Goal: Navigation & Orientation: Find specific page/section

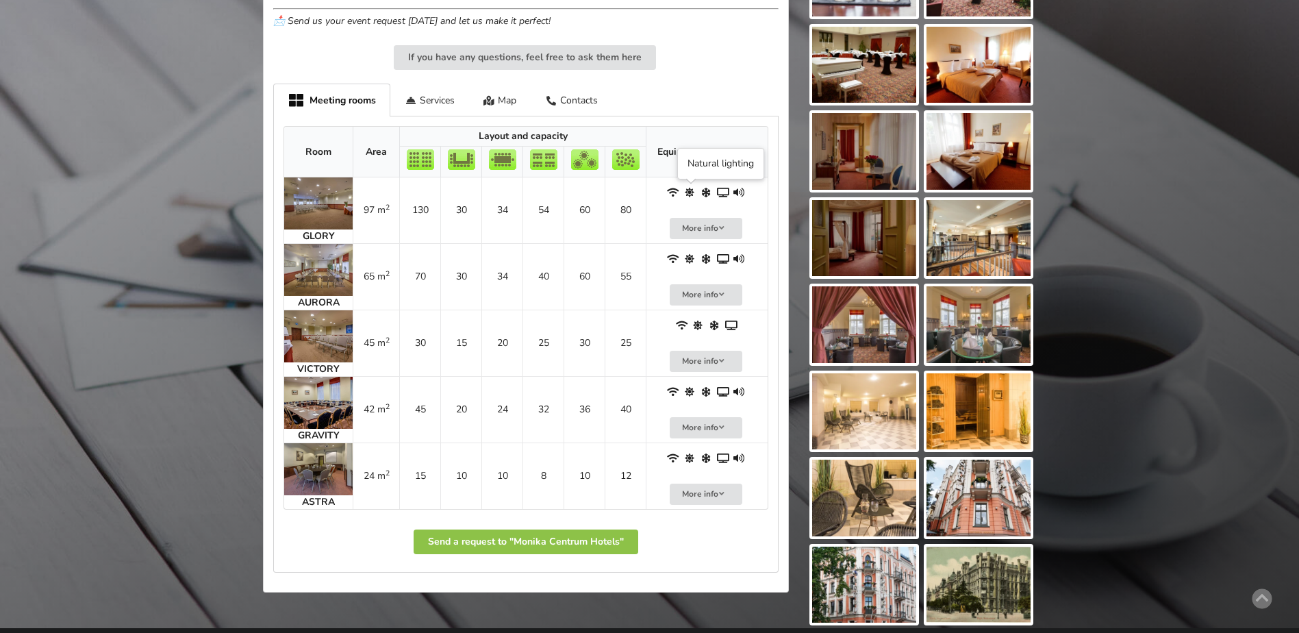
scroll to position [753, 0]
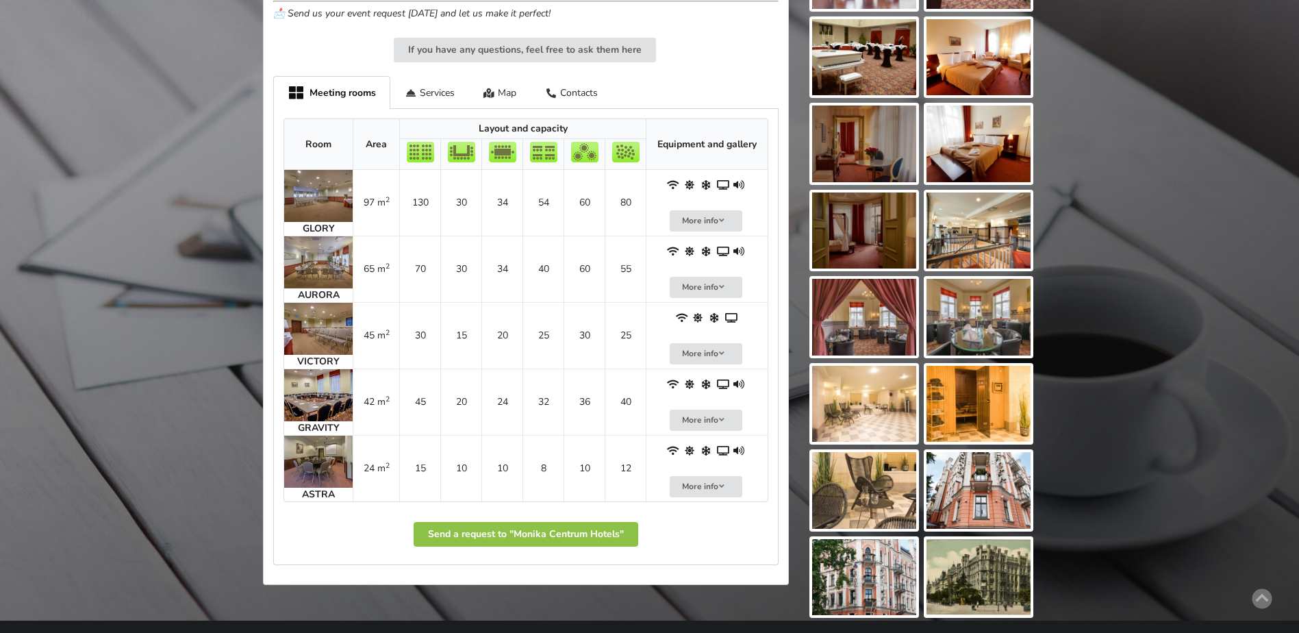
click at [991, 496] on img at bounding box center [979, 490] width 104 height 77
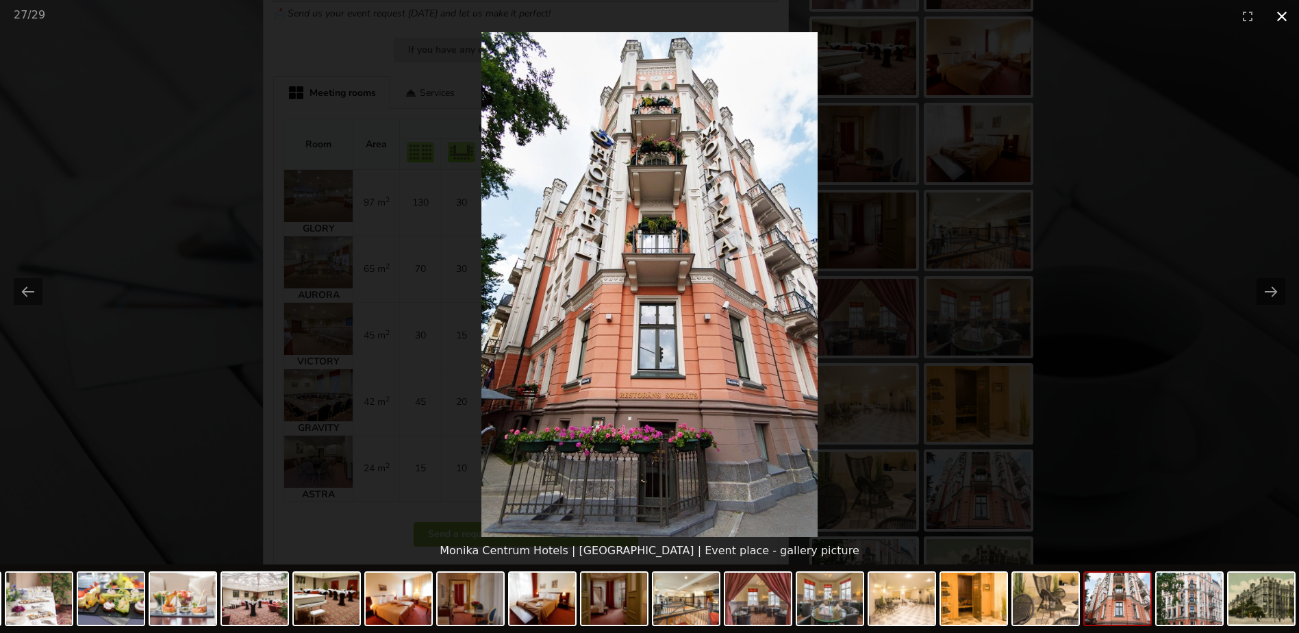
click at [1280, 16] on button "Close gallery" at bounding box center [1282, 16] width 34 height 32
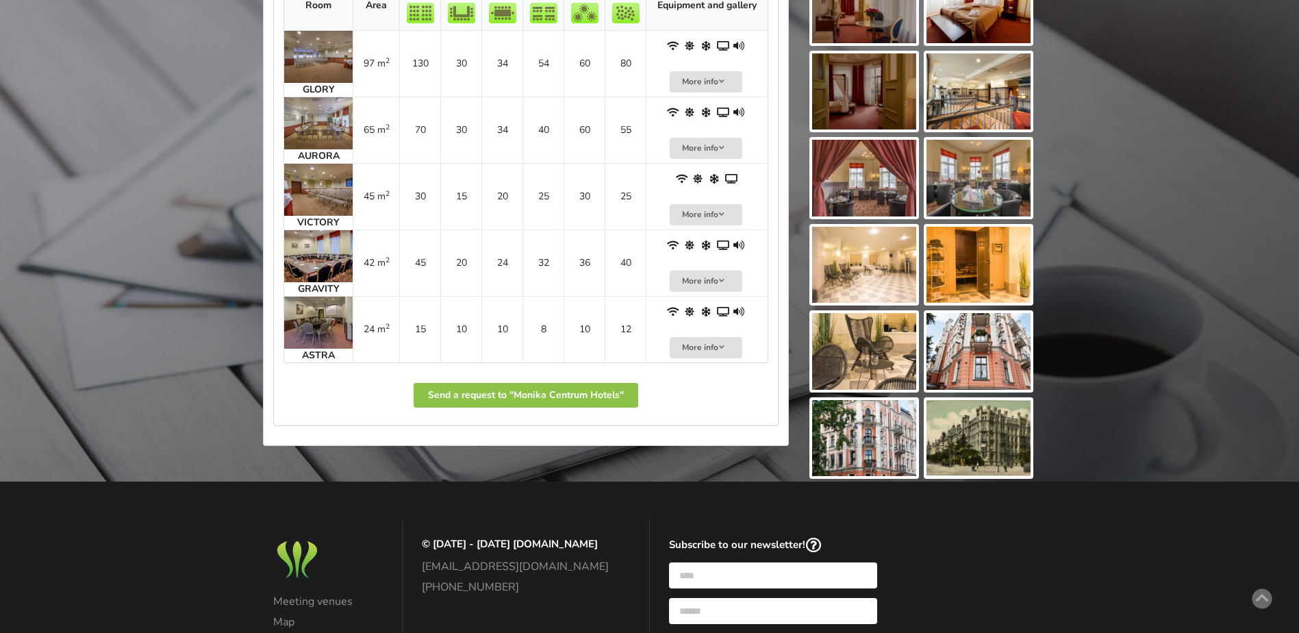
scroll to position [712, 0]
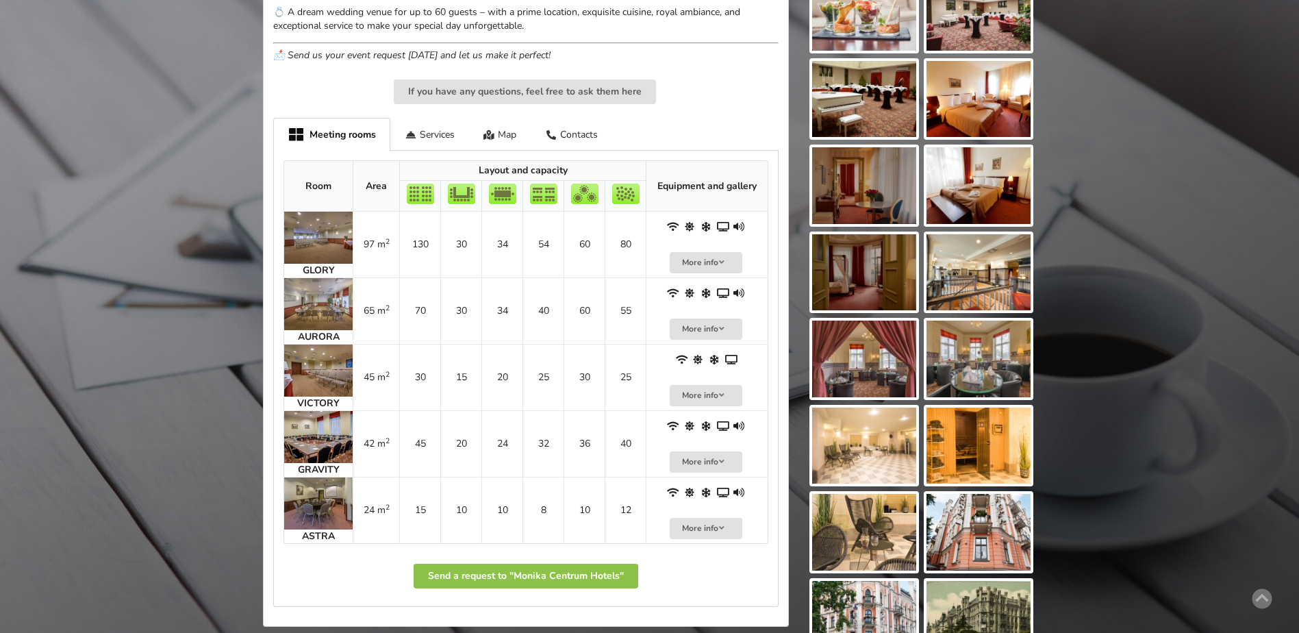
click at [329, 233] on img at bounding box center [318, 238] width 68 height 52
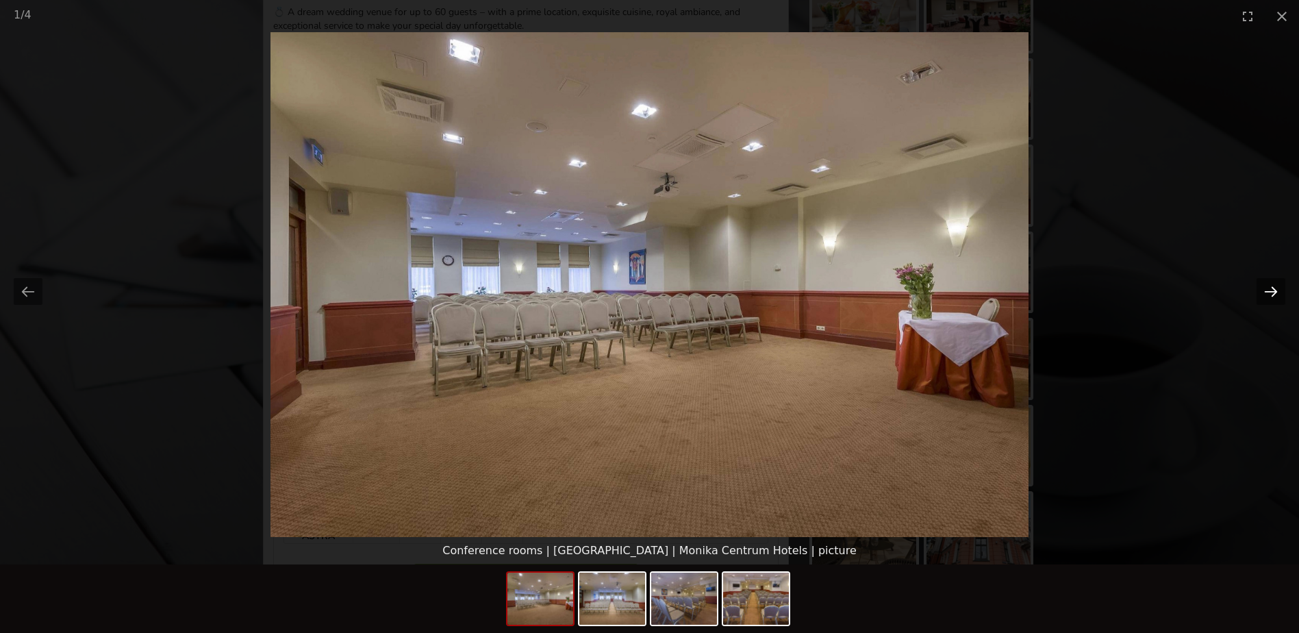
click at [1275, 290] on button "Next slide" at bounding box center [1271, 291] width 29 height 27
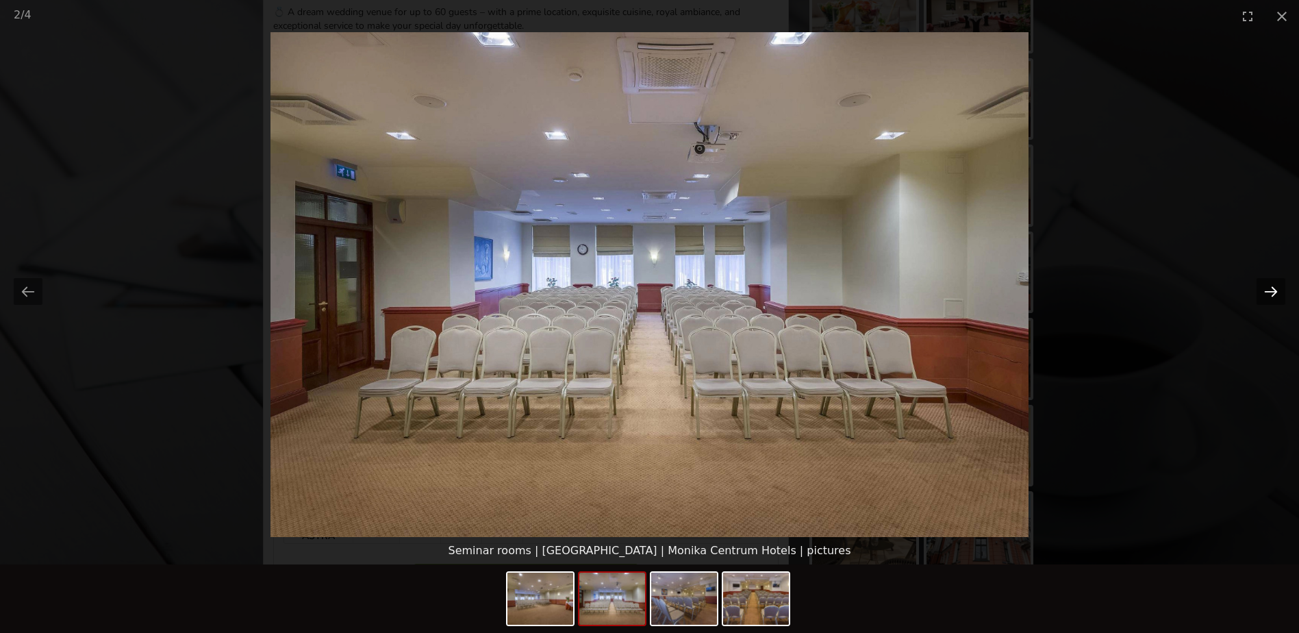
click at [1275, 290] on button "Next slide" at bounding box center [1271, 291] width 29 height 27
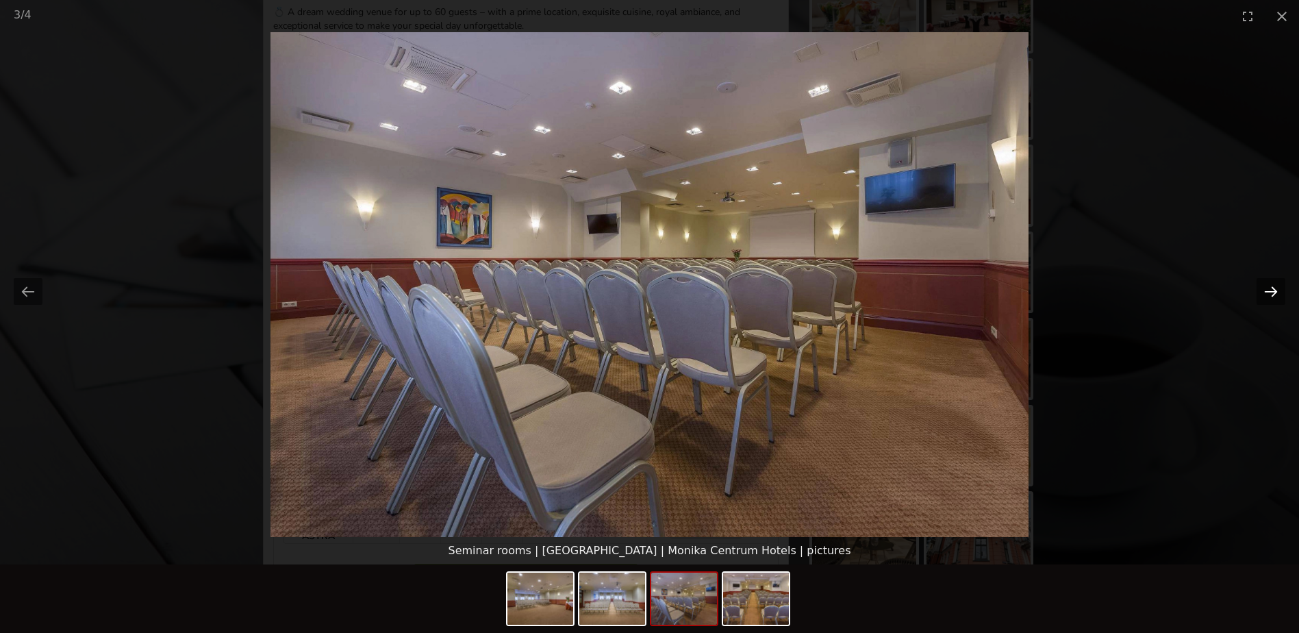
click at [1275, 290] on button "Next slide" at bounding box center [1271, 291] width 29 height 27
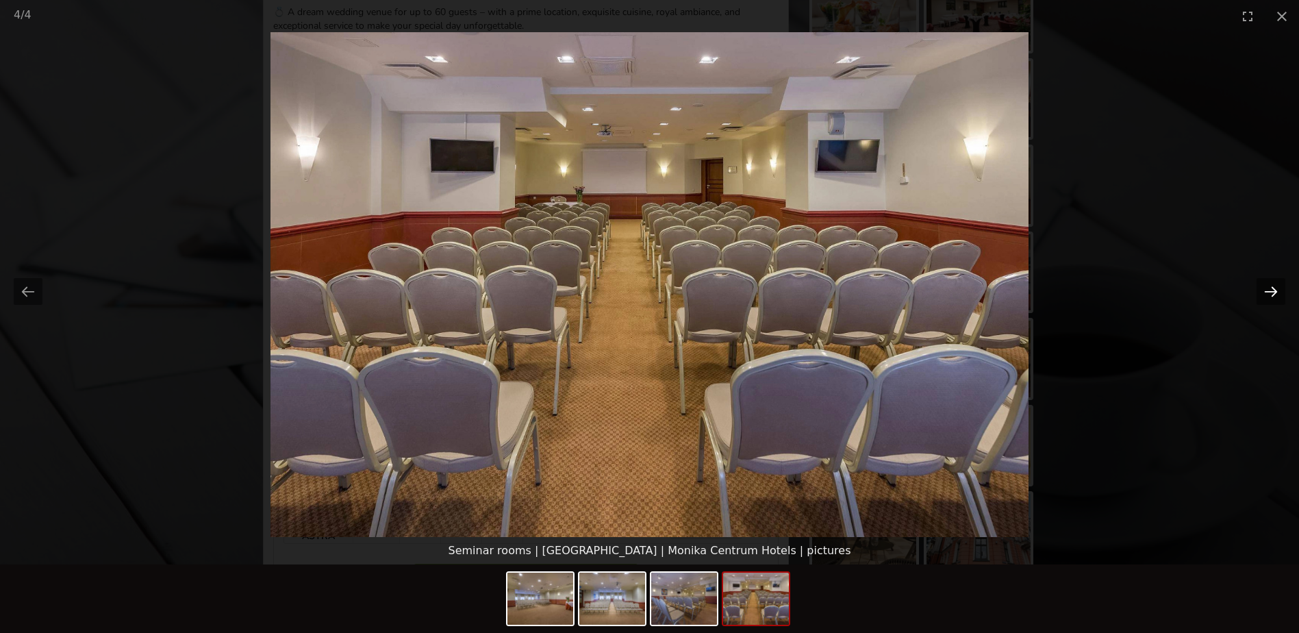
click at [1275, 290] on button "Next slide" at bounding box center [1271, 291] width 29 height 27
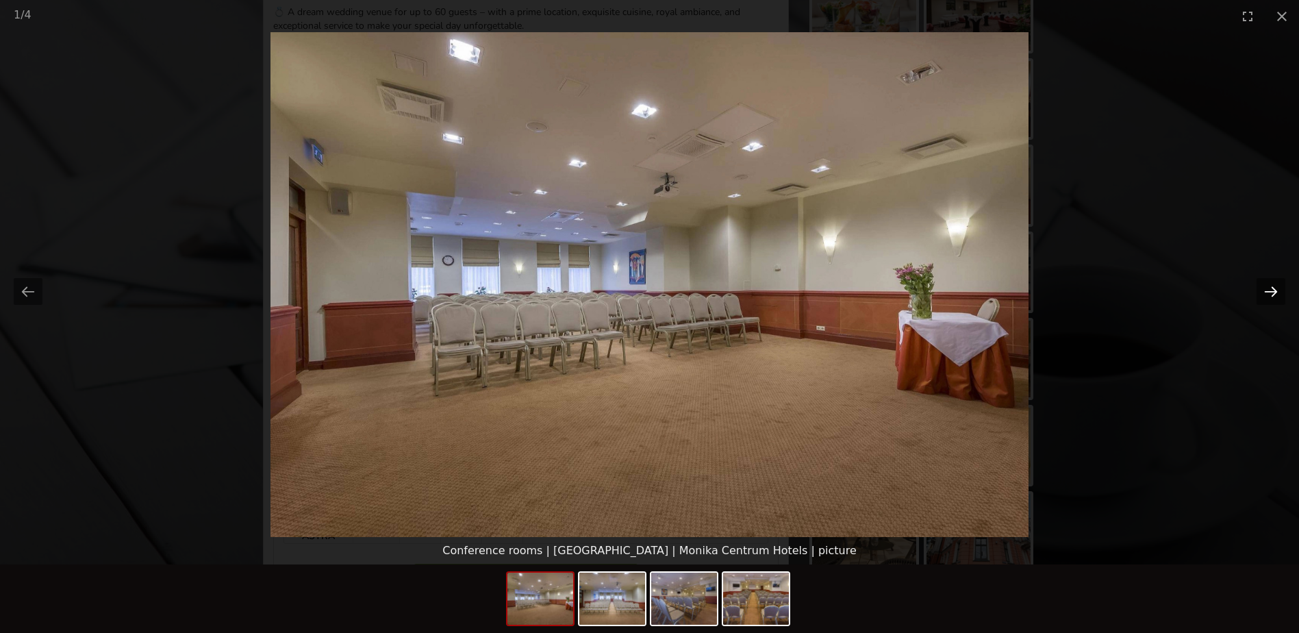
click at [1275, 290] on button "Next slide" at bounding box center [1271, 291] width 29 height 27
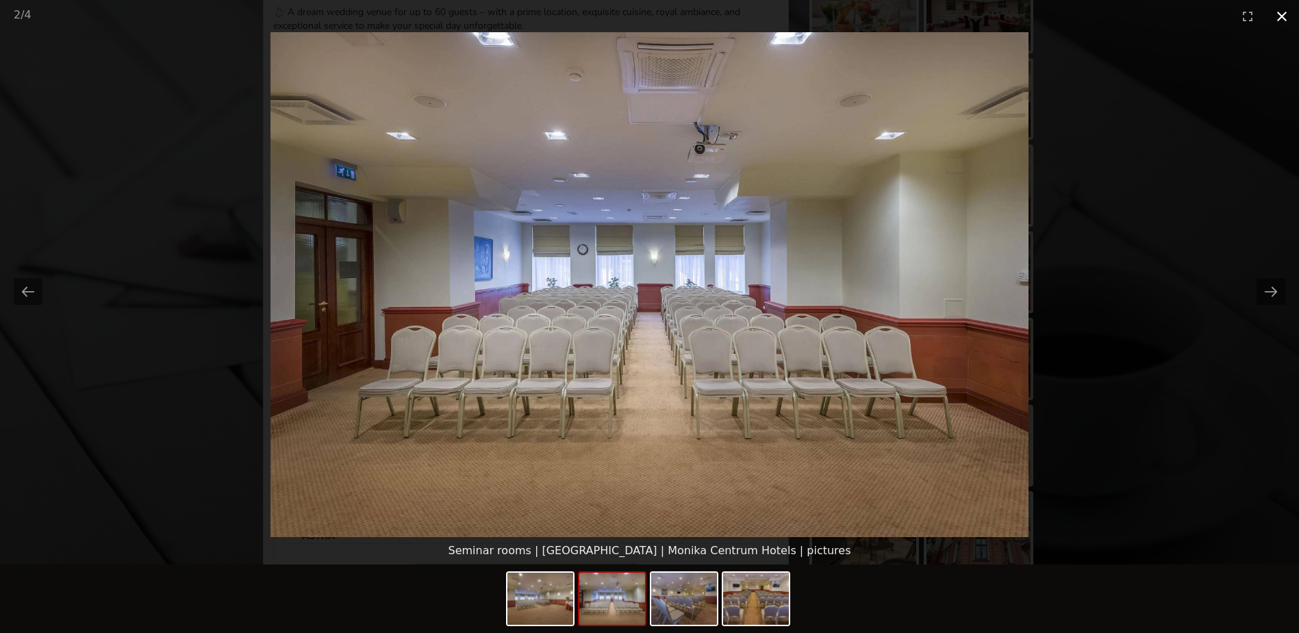
click at [1285, 20] on button "Close gallery" at bounding box center [1282, 16] width 34 height 32
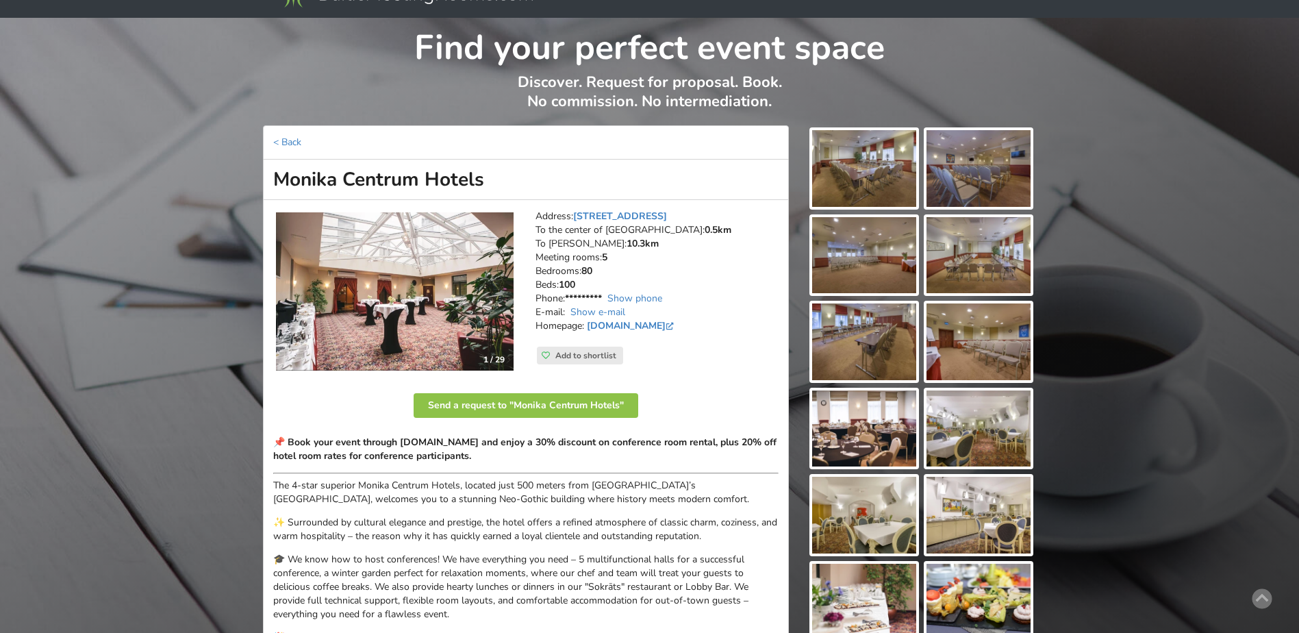
scroll to position [68, 0]
